Goal: Task Accomplishment & Management: Use online tool/utility

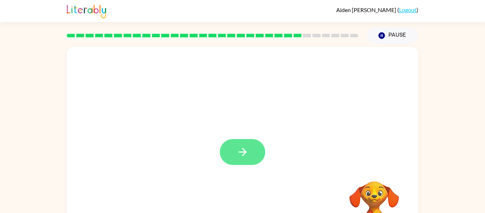
click at [241, 157] on icon "button" at bounding box center [243, 152] width 12 height 12
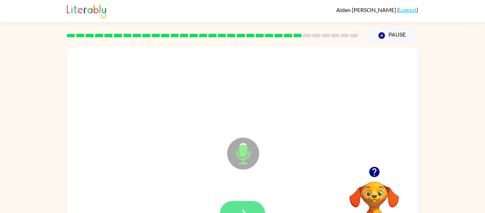
click at [233, 205] on button "button" at bounding box center [242, 214] width 45 height 26
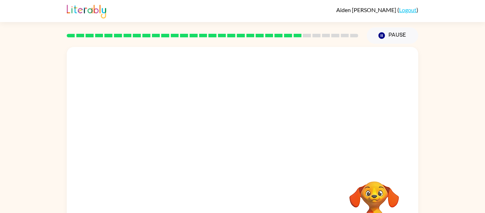
scroll to position [37, 0]
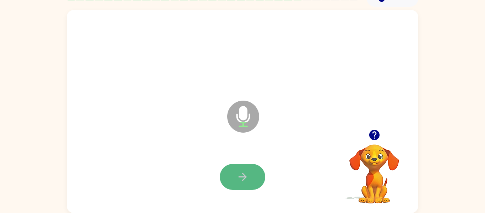
click at [244, 180] on icon "button" at bounding box center [243, 176] width 12 height 12
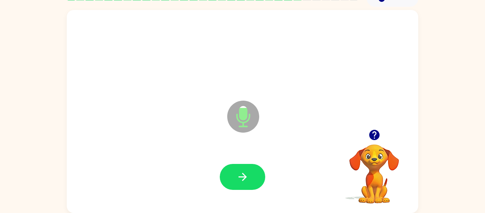
click at [244, 180] on icon "button" at bounding box center [243, 176] width 12 height 12
click at [238, 177] on icon "button" at bounding box center [242, 177] width 8 height 8
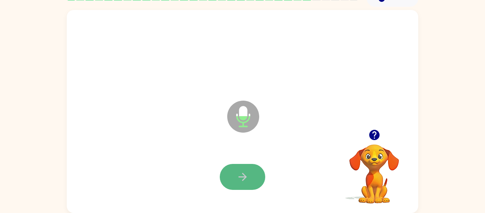
click at [239, 179] on icon "button" at bounding box center [243, 176] width 12 height 12
click at [237, 175] on icon "button" at bounding box center [243, 176] width 12 height 12
click at [265, 179] on button "button" at bounding box center [242, 177] width 45 height 26
click at [248, 174] on icon "button" at bounding box center [243, 176] width 12 height 12
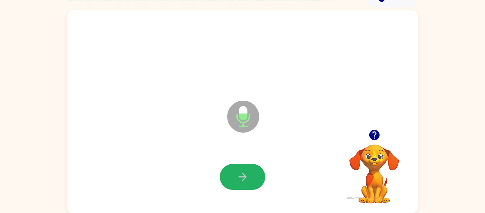
click at [248, 174] on icon "button" at bounding box center [243, 176] width 12 height 12
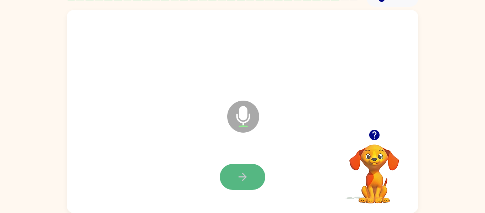
click at [246, 175] on icon "button" at bounding box center [243, 176] width 12 height 12
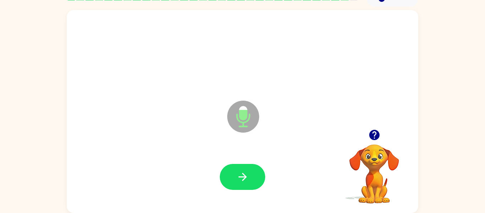
click at [246, 175] on icon "button" at bounding box center [243, 176] width 12 height 12
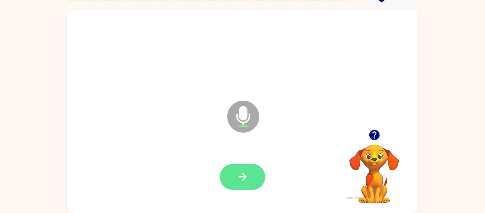
click at [238, 177] on icon "button" at bounding box center [243, 176] width 12 height 12
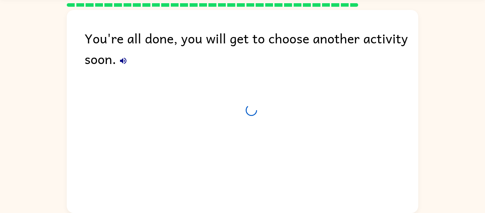
scroll to position [24, 0]
